Goal: Find specific page/section

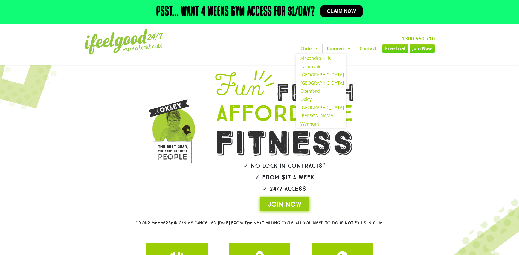
click at [315, 48] on span "Menu" at bounding box center [314, 48] width 5 height 10
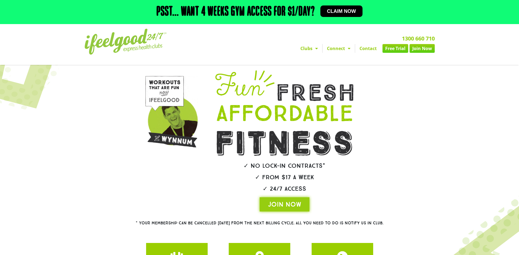
click at [315, 48] on span "Menu" at bounding box center [314, 48] width 5 height 10
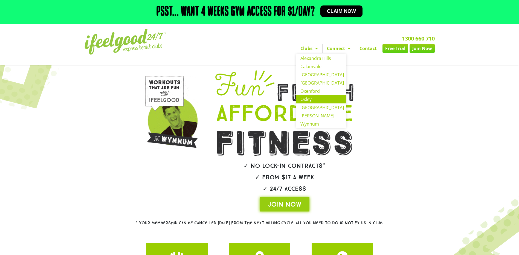
click at [309, 100] on link "Oxley" at bounding box center [321, 99] width 50 height 8
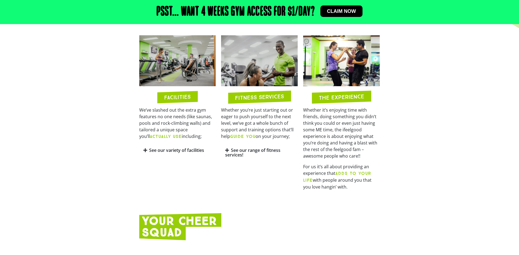
scroll to position [301, 0]
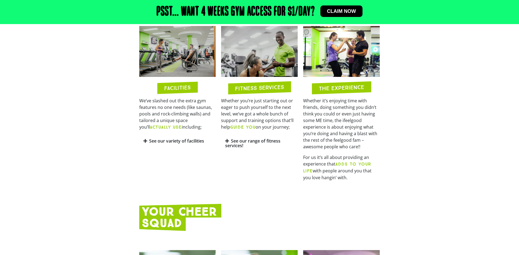
click at [145, 141] on icon at bounding box center [145, 141] width 4 height 4
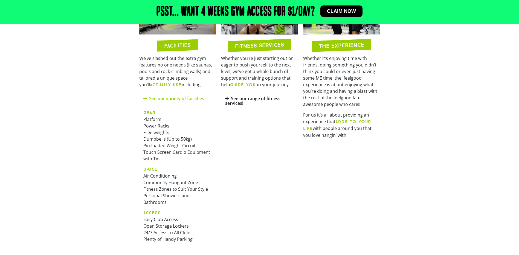
scroll to position [355, 0]
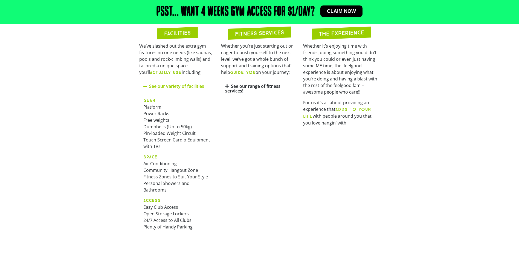
click at [227, 88] on link "See our range of fitness services!" at bounding box center [252, 88] width 55 height 11
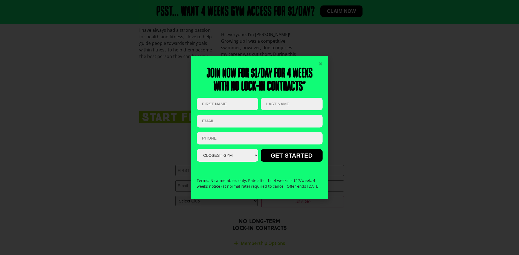
scroll to position [1161, 0]
